Goal: Book appointment/travel/reservation

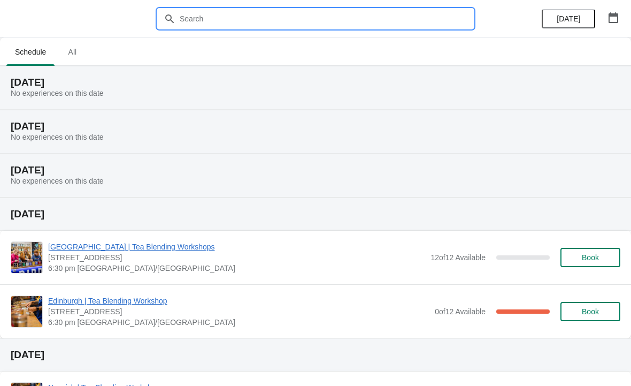
click at [378, 23] on input "text" at bounding box center [326, 18] width 294 height 19
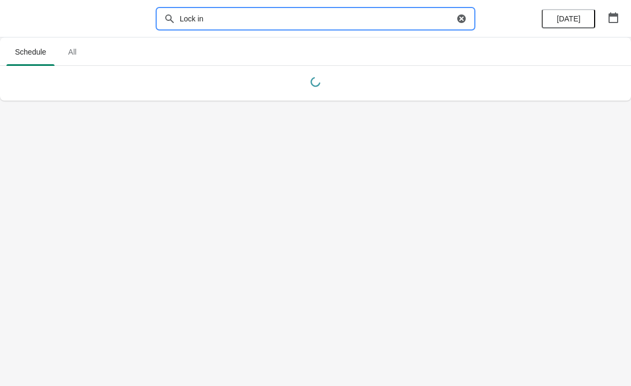
type input "Lock in"
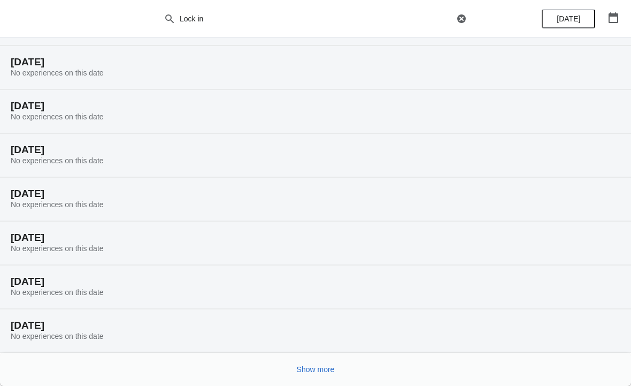
scroll to position [64, 0]
click at [370, 366] on div "Show more" at bounding box center [311, 365] width 618 height 20
click at [334, 366] on span "Show more" at bounding box center [316, 369] width 38 height 9
click at [330, 370] on span "Show more" at bounding box center [316, 369] width 38 height 9
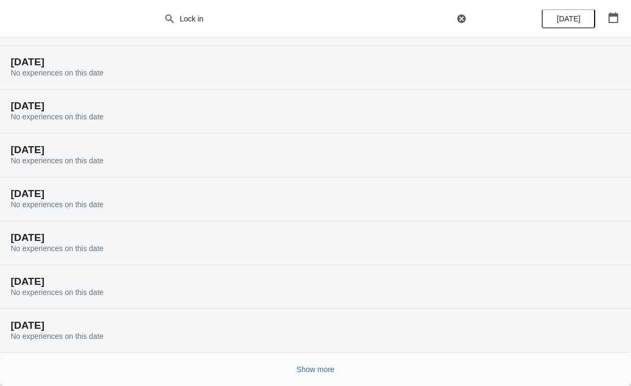
scroll to position [766, 0]
click at [339, 362] on button "Show more" at bounding box center [316, 368] width 47 height 19
click at [333, 366] on span "Show more" at bounding box center [316, 369] width 38 height 9
click at [458, 14] on icon "button" at bounding box center [461, 18] width 11 height 11
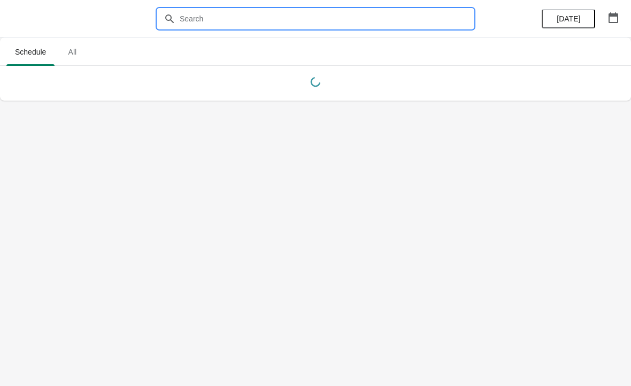
scroll to position [0, 0]
click at [63, 48] on span "All" at bounding box center [72, 51] width 27 height 19
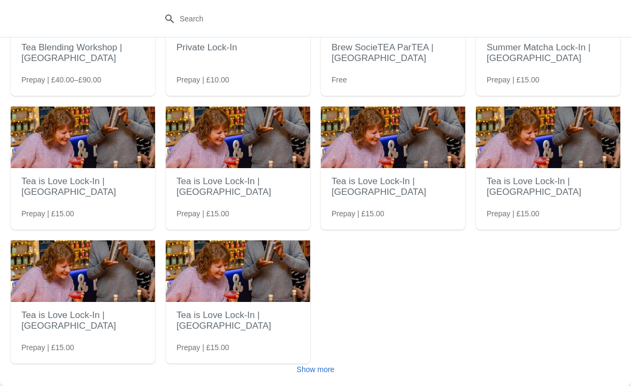
scroll to position [104, 0]
click at [327, 371] on span "Show more" at bounding box center [316, 369] width 38 height 9
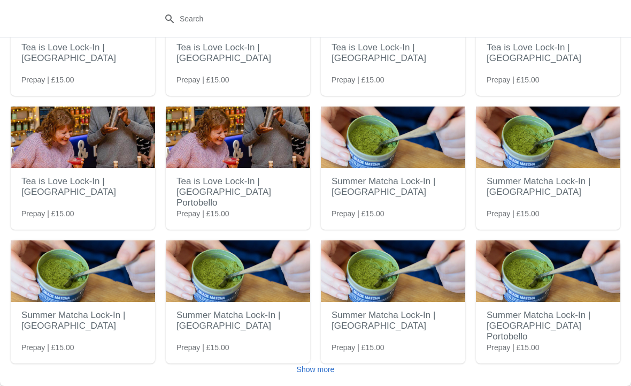
scroll to position [371, 0]
click at [323, 369] on span "Show more" at bounding box center [316, 369] width 38 height 9
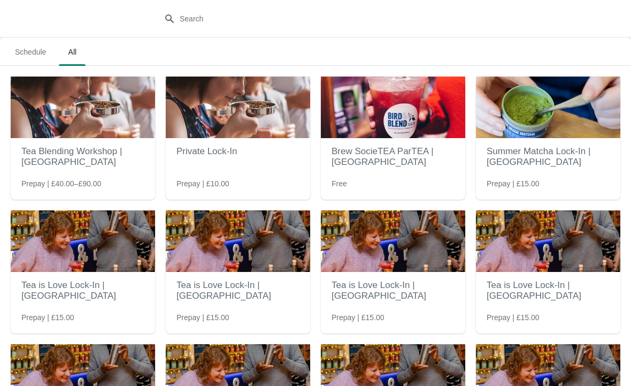
scroll to position [0, 0]
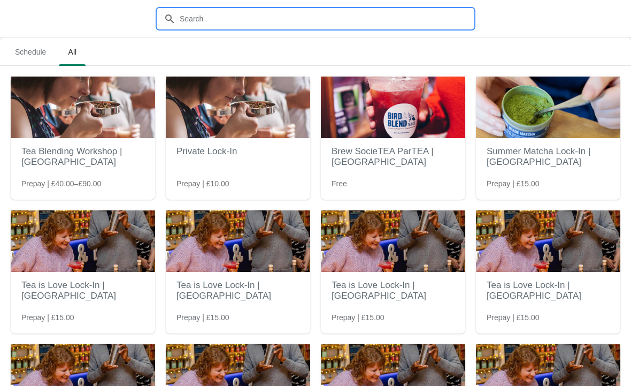
click at [399, 27] on input "text" at bounding box center [326, 18] width 294 height 19
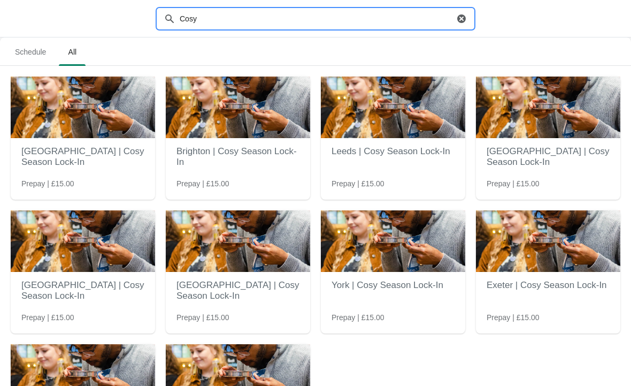
type input "Cosy"
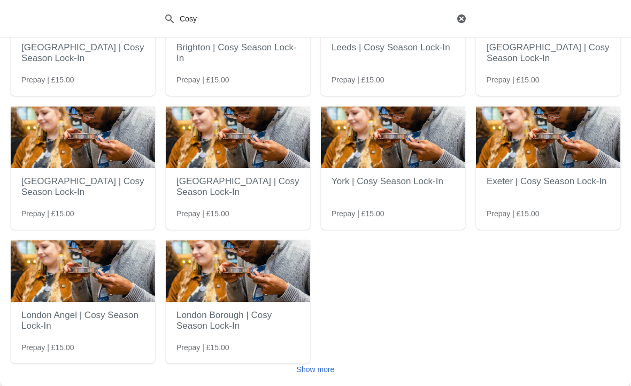
scroll to position [104, 0]
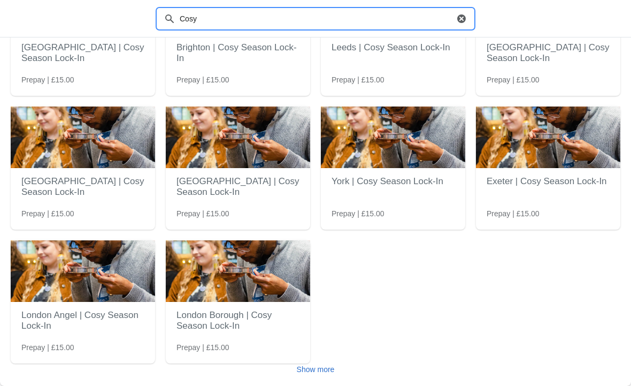
click at [100, 323] on h2 "London Angel | Cosy Season Lock-In" at bounding box center [82, 320] width 123 height 32
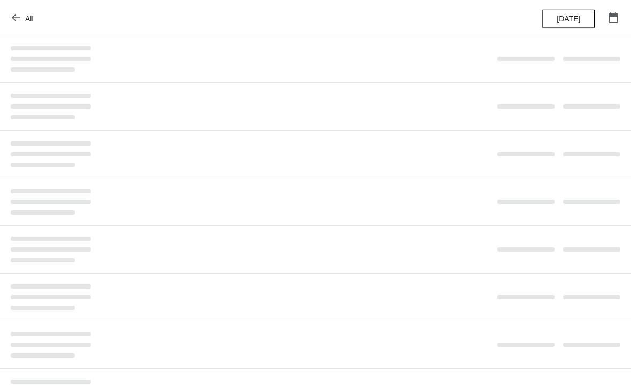
scroll to position [0, 0]
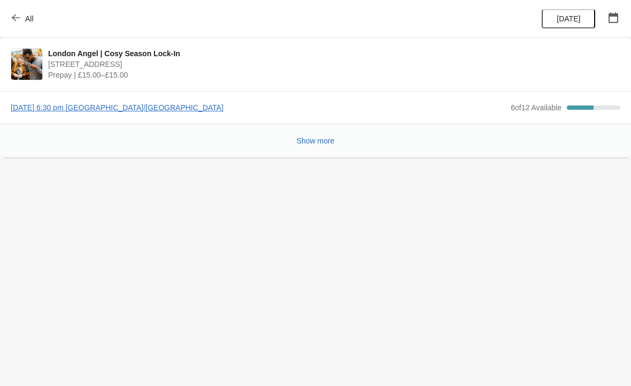
click at [307, 145] on span "Show more" at bounding box center [316, 140] width 38 height 9
click at [315, 149] on button "Show more" at bounding box center [316, 140] width 47 height 19
click at [579, 108] on div "50 %" at bounding box center [580, 107] width 27 height 4
click at [276, 134] on div "Show more" at bounding box center [311, 136] width 618 height 20
click at [345, 133] on div "Show more" at bounding box center [311, 136] width 618 height 20
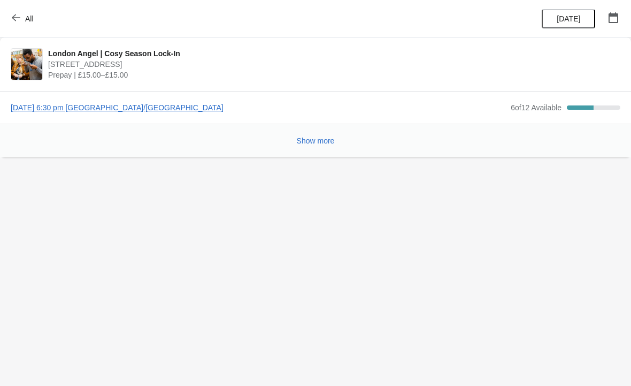
click at [316, 148] on button "Show more" at bounding box center [316, 140] width 47 height 19
click at [185, 106] on span "[DATE] 6:30 pm [GEOGRAPHIC_DATA]/[GEOGRAPHIC_DATA]" at bounding box center [258, 107] width 495 height 11
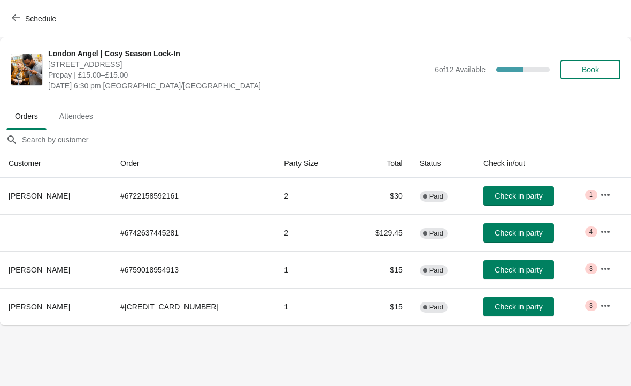
click at [595, 73] on span "Book" at bounding box center [590, 69] width 17 height 9
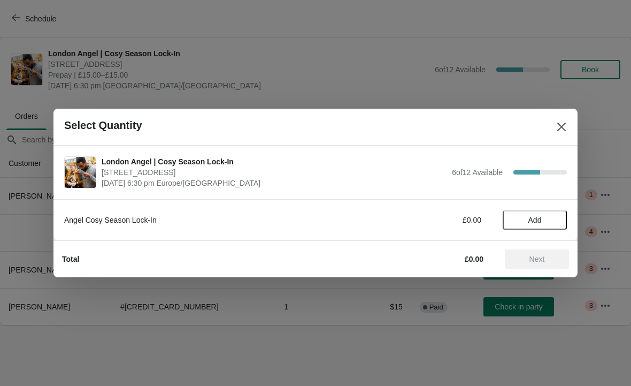
click at [537, 221] on span "Add" at bounding box center [535, 220] width 13 height 9
click at [552, 221] on icon at bounding box center [553, 220] width 11 height 11
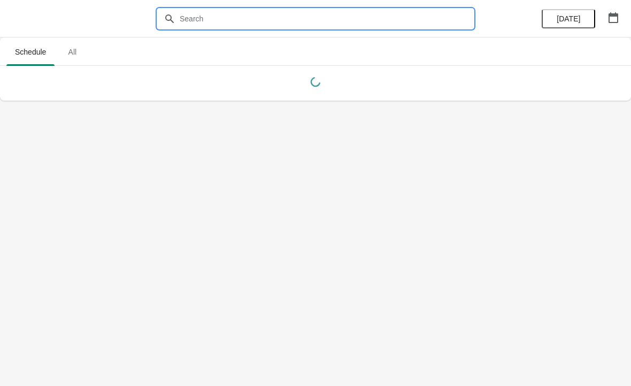
click at [393, 21] on input "text" at bounding box center [326, 18] width 294 height 19
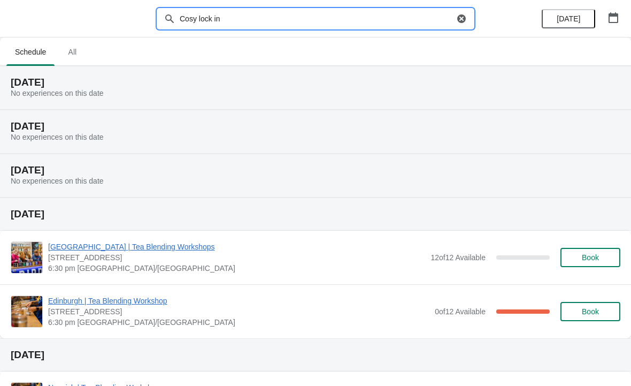
type input "Cosy lock in"
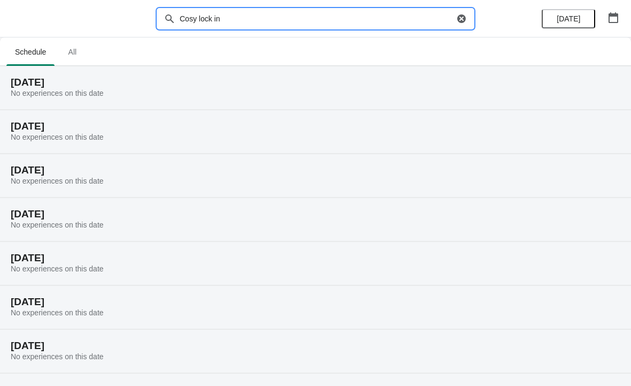
click at [79, 59] on span "All" at bounding box center [72, 51] width 27 height 19
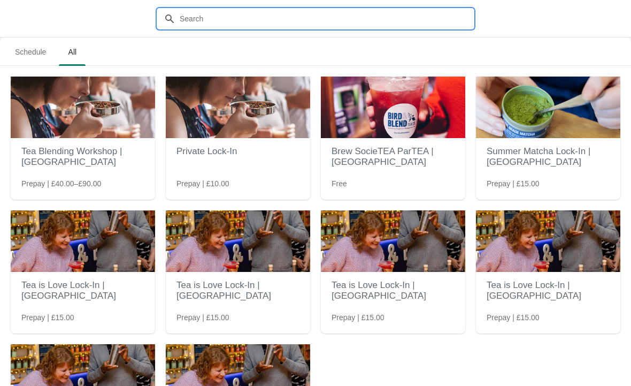
click at [408, 27] on input "text" at bounding box center [326, 18] width 294 height 19
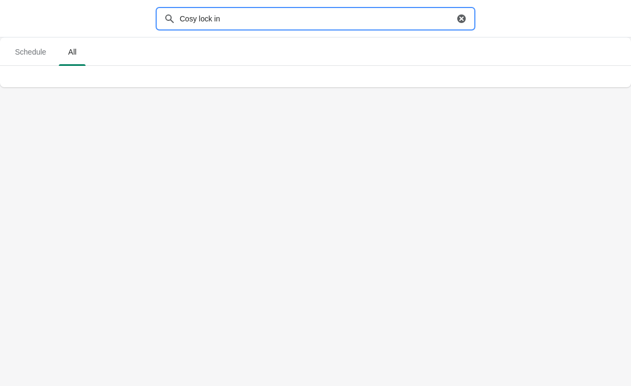
click at [420, 27] on input "Cosy lock in" at bounding box center [316, 18] width 275 height 19
type input "Cosy"
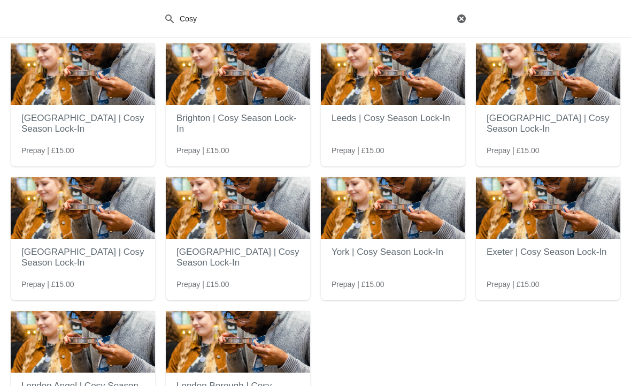
scroll to position [74, 0]
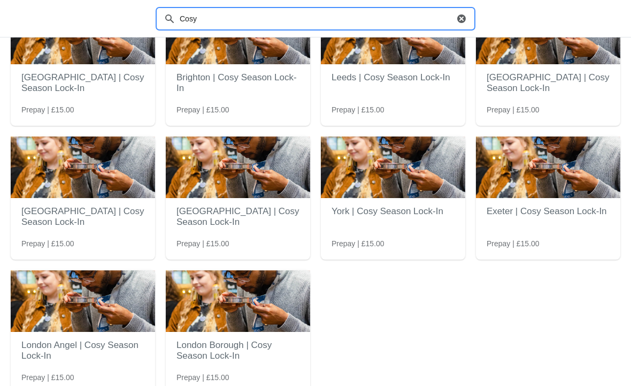
click at [101, 323] on img at bounding box center [83, 301] width 144 height 62
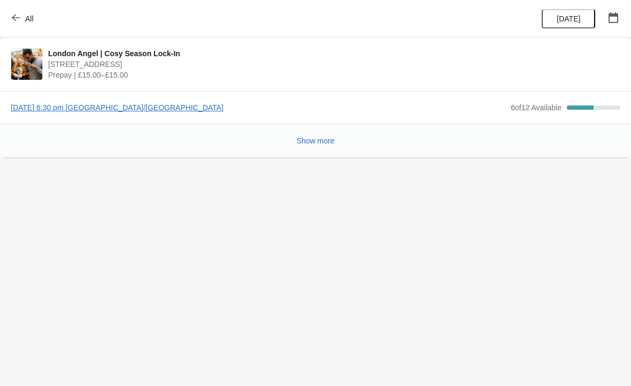
click at [176, 111] on span "[DATE] 6:30 pm [GEOGRAPHIC_DATA]/[GEOGRAPHIC_DATA]" at bounding box center [258, 107] width 495 height 11
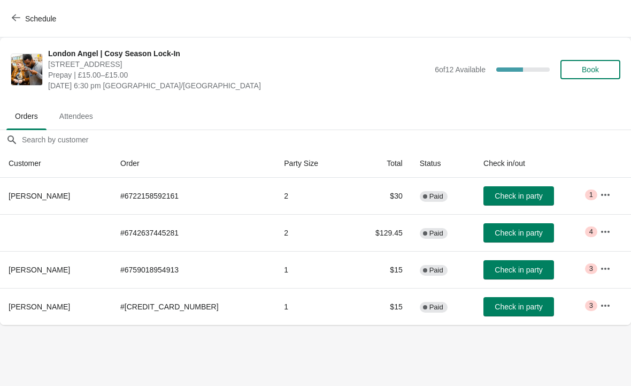
click at [588, 76] on button "Book" at bounding box center [591, 69] width 60 height 19
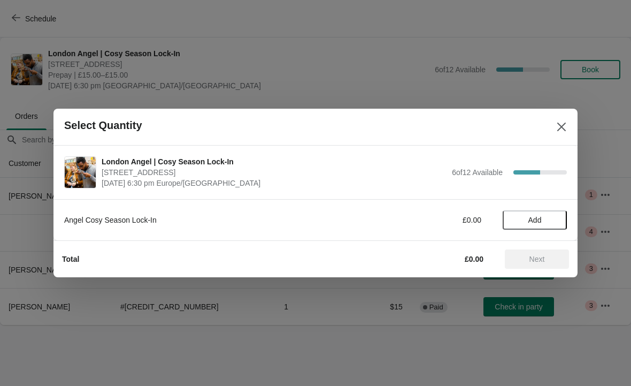
click at [546, 217] on span "Add" at bounding box center [534, 220] width 45 height 9
click at [548, 221] on icon at bounding box center [553, 220] width 11 height 11
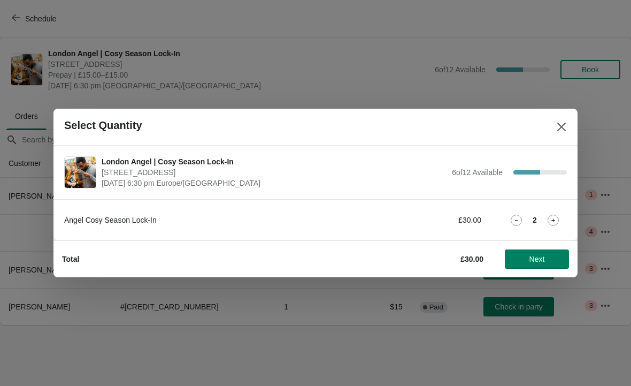
click at [558, 261] on span "Next" at bounding box center [537, 259] width 47 height 9
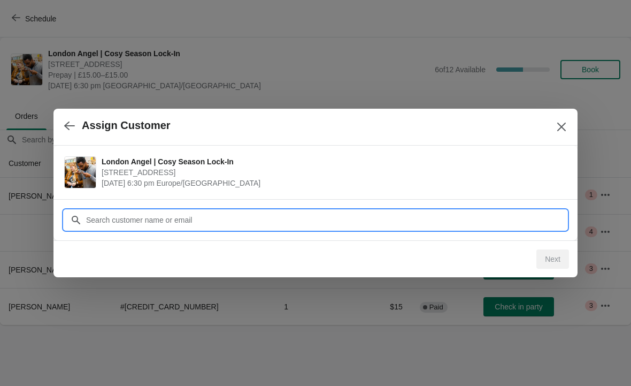
click at [508, 215] on input "Customer" at bounding box center [326, 219] width 481 height 19
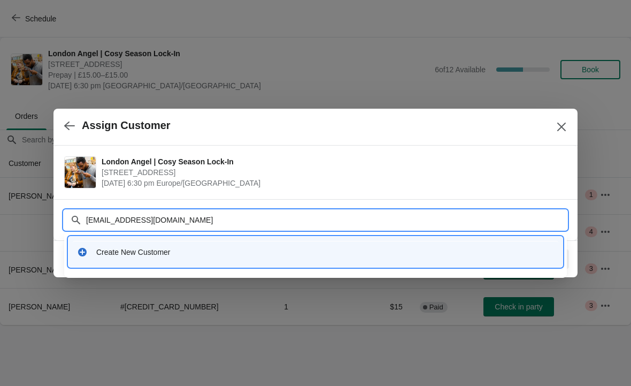
type input "Azemgulyte@gmail.com"
click at [416, 253] on div "Create New Customer" at bounding box center [325, 252] width 458 height 11
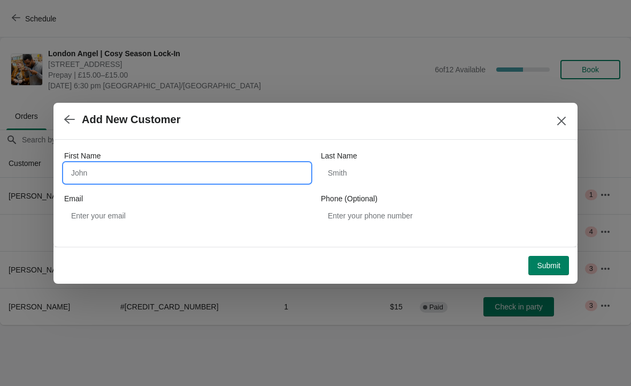
click at [198, 178] on input "First Name" at bounding box center [187, 172] width 246 height 19
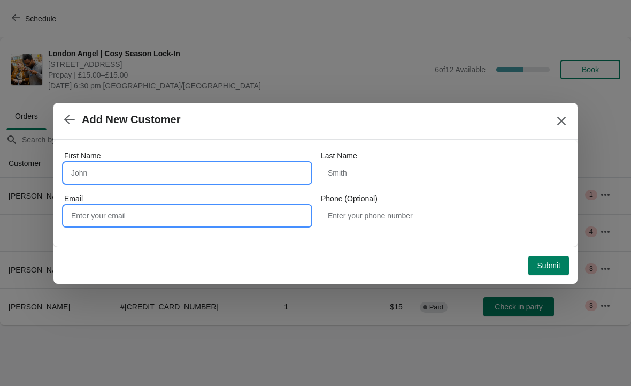
click at [237, 222] on input "Email" at bounding box center [187, 215] width 246 height 19
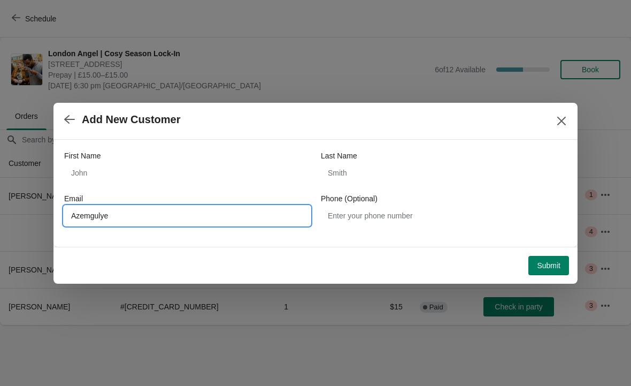
type input "Azemgulye"
click at [562, 117] on icon "Close" at bounding box center [561, 121] width 11 height 11
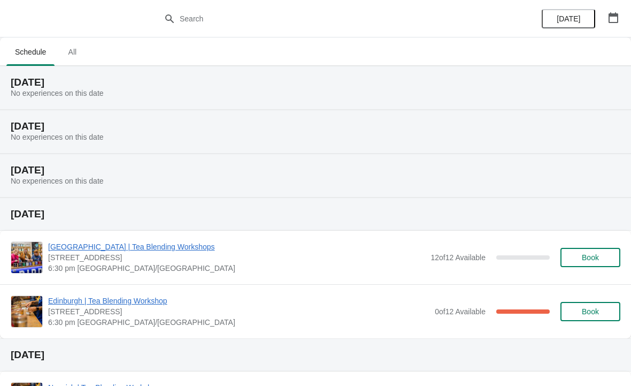
click at [75, 57] on span "All" at bounding box center [72, 51] width 27 height 19
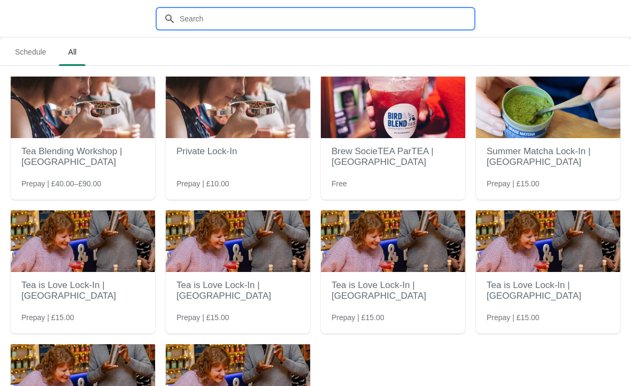
click at [284, 25] on input "text" at bounding box center [326, 18] width 294 height 19
type input "Cosy"
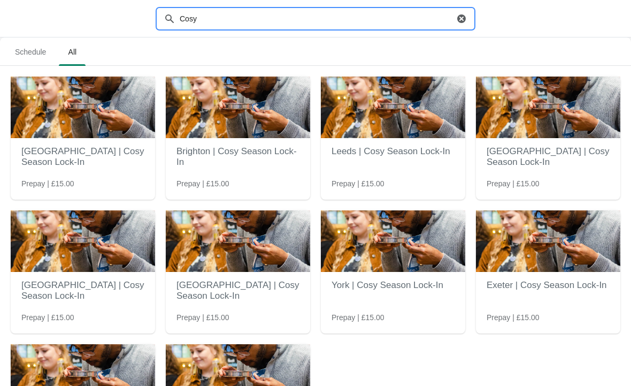
click at [46, 364] on img at bounding box center [83, 375] width 144 height 62
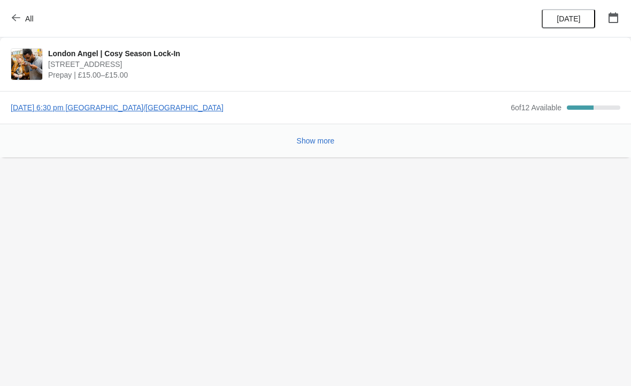
click at [165, 109] on span "[DATE] 6:30 pm [GEOGRAPHIC_DATA]/[GEOGRAPHIC_DATA]" at bounding box center [258, 107] width 495 height 11
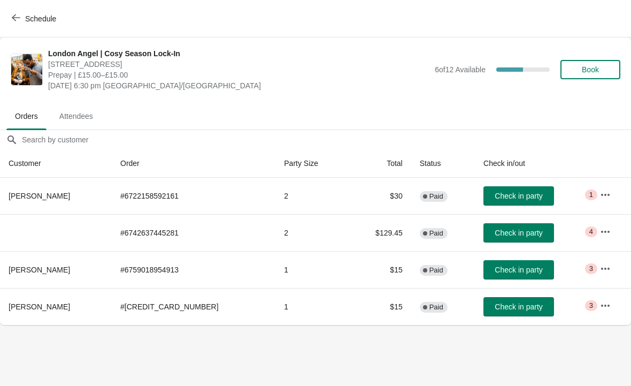
click at [600, 68] on span "Book" at bounding box center [590, 69] width 41 height 9
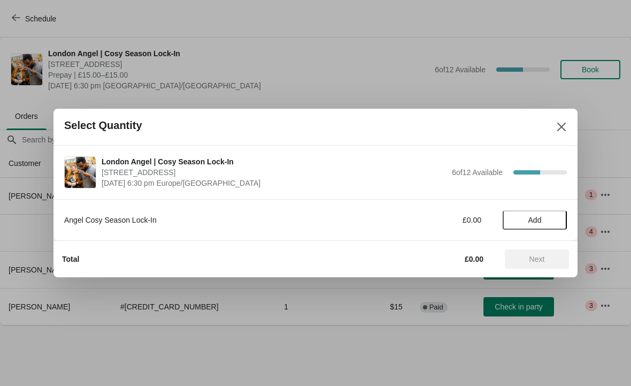
click at [535, 225] on button "Add" at bounding box center [535, 219] width 64 height 19
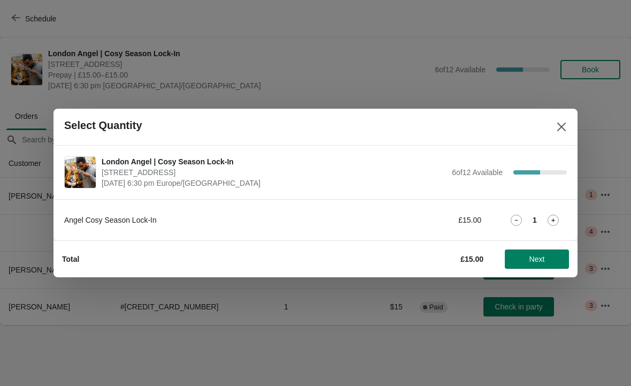
click at [552, 218] on icon at bounding box center [553, 220] width 11 height 11
click at [552, 261] on span "Next" at bounding box center [537, 259] width 47 height 9
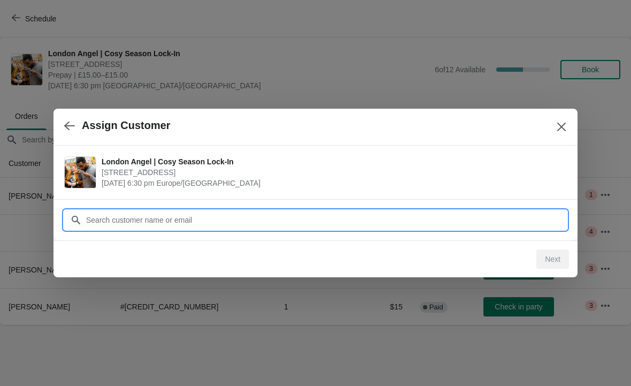
click at [449, 325] on div "Assign Customer London Angel | Cosy Season Lock-In 26 Camden Passage, The Angel…" at bounding box center [315, 325] width 631 height 0
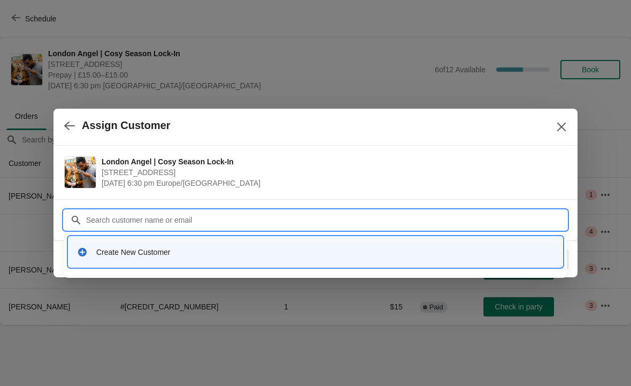
click at [210, 256] on div "Create New Customer" at bounding box center [325, 252] width 458 height 11
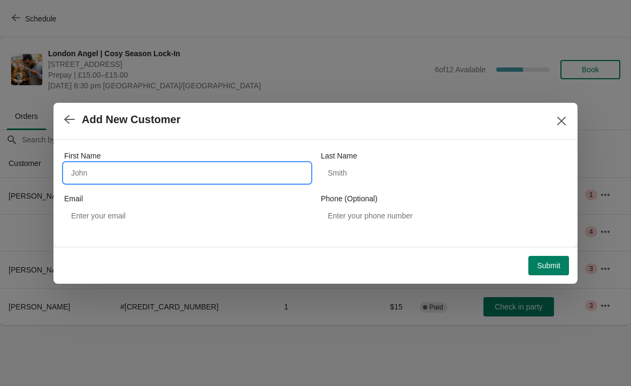
click at [208, 172] on input "First Name" at bounding box center [187, 172] width 246 height 19
type input "Akvile"
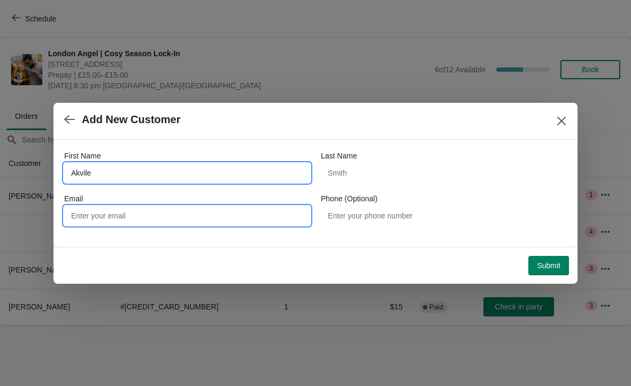
click at [226, 222] on input "Email" at bounding box center [187, 215] width 246 height 19
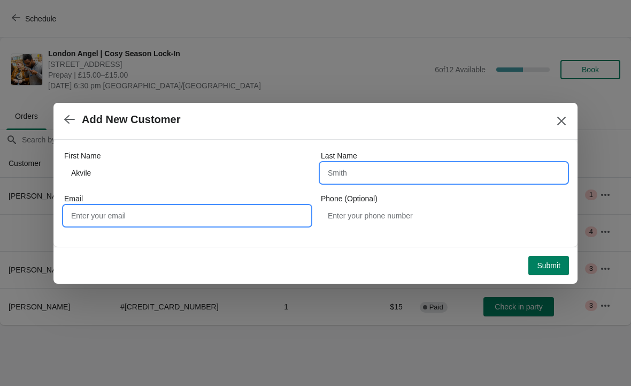
click at [403, 174] on input "Last Name" at bounding box center [444, 172] width 246 height 19
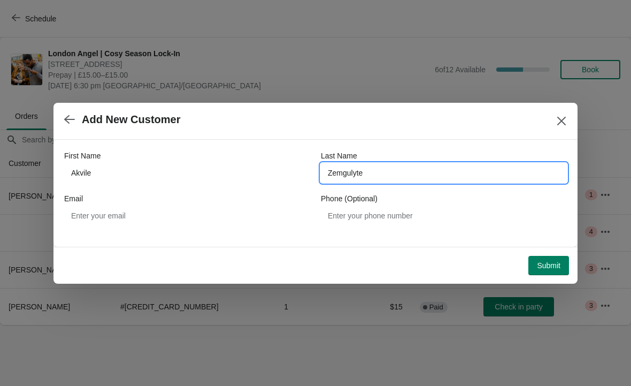
type input "Zemgulyte"
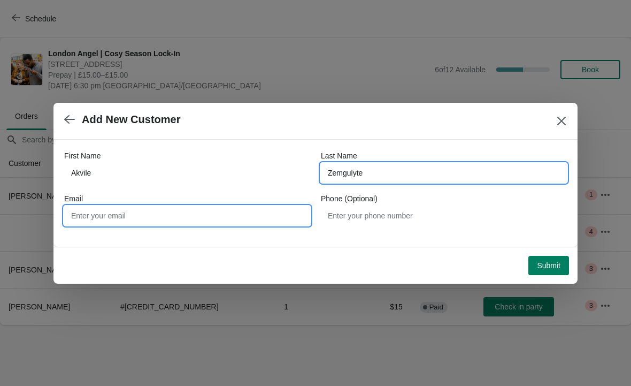
click at [250, 220] on input "Email" at bounding box center [187, 215] width 246 height 19
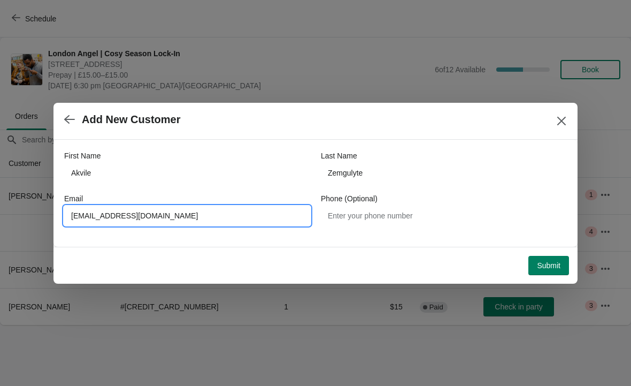
type input "azemgulyte@gmail.com"
click at [547, 263] on span "Submit" at bounding box center [549, 265] width 24 height 9
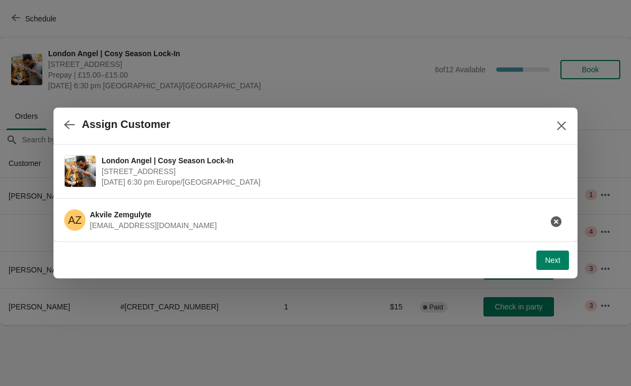
click at [550, 260] on span "Next" at bounding box center [553, 260] width 16 height 9
select select "No"
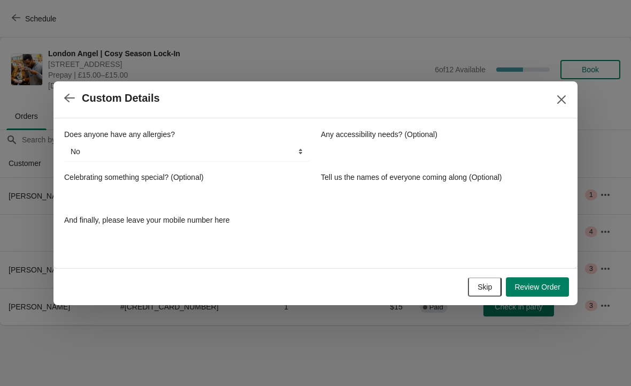
click at [547, 285] on span "Review Order" at bounding box center [538, 286] width 46 height 9
